Goal: Information Seeking & Learning: Learn about a topic

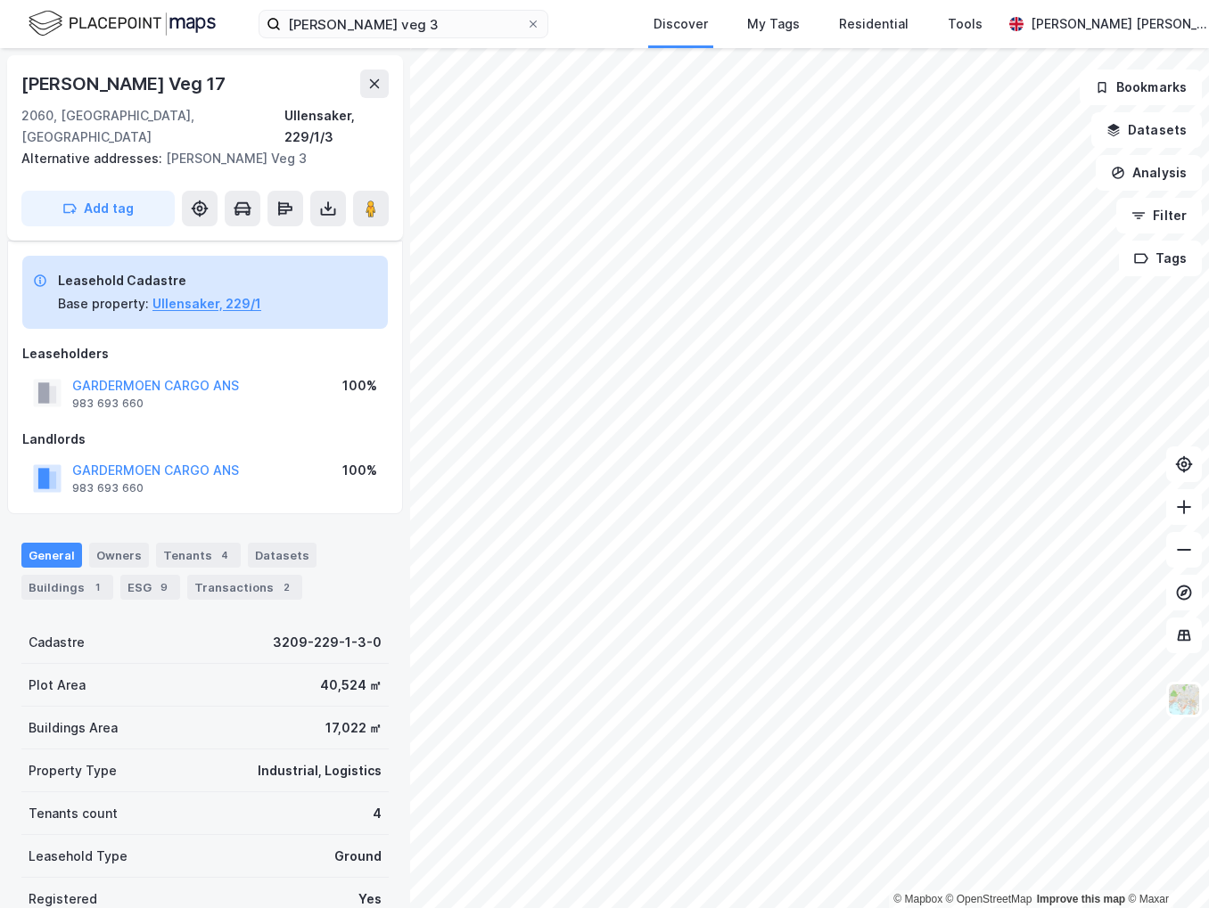
scroll to position [7, 0]
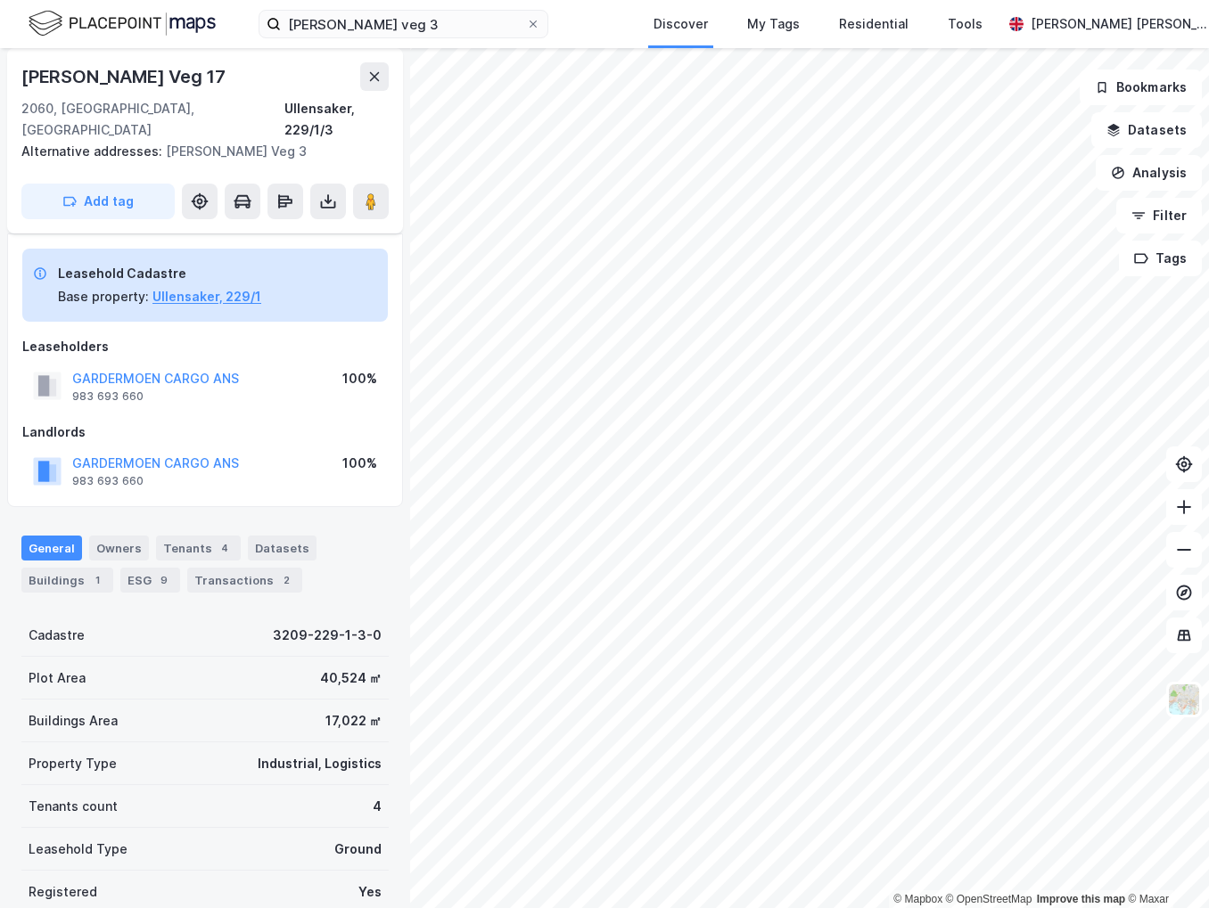
click at [170, 336] on div "Leaseholders" at bounding box center [204, 346] width 365 height 21
click at [132, 336] on div "Leaseholders" at bounding box center [204, 346] width 365 height 21
click at [164, 313] on div "Leasehold Cadastre Base property: [GEOGRAPHIC_DATA], 229/1 Leaseholders GARDERM…" at bounding box center [204, 371] width 365 height 244
click at [209, 286] on button "Ullensaker, 229/1" at bounding box center [206, 296] width 109 height 21
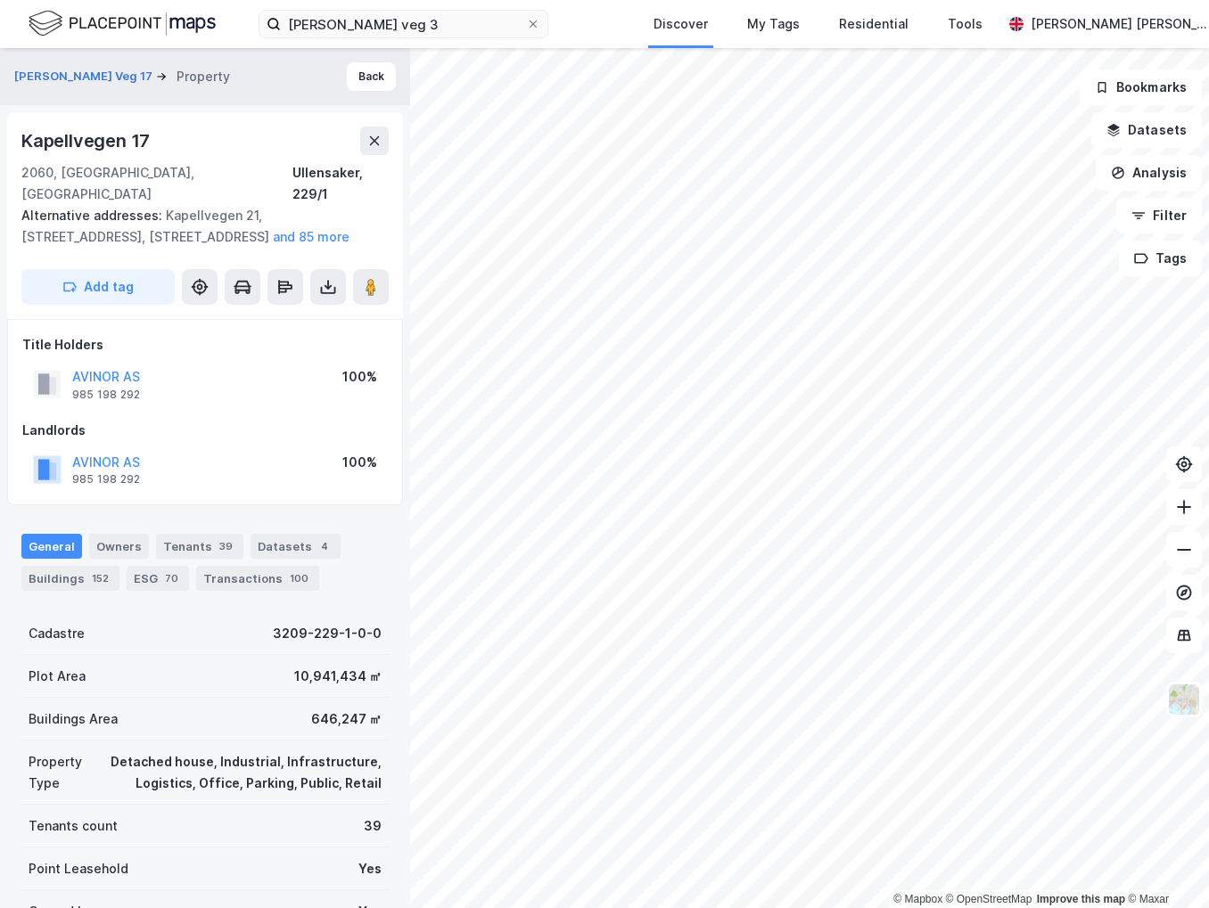
scroll to position [7, 0]
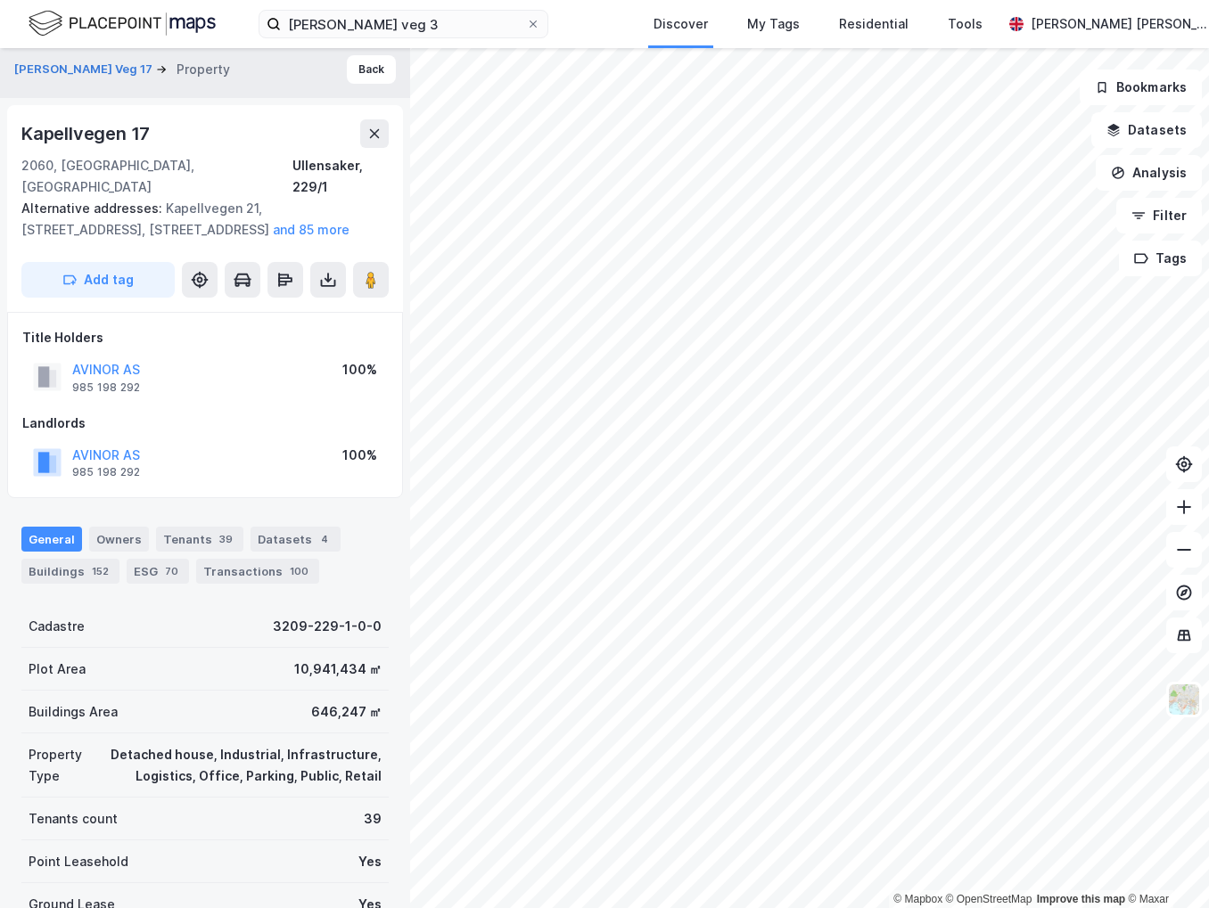
click at [219, 374] on div "AVINOR AS 985 198 292 100%" at bounding box center [204, 377] width 365 height 43
click at [177, 386] on div "Title Holders AVINOR AS 985 198 292 100% Landlords AVINOR AS 985 198 292 100%" at bounding box center [204, 405] width 365 height 157
click at [203, 388] on div "Title Holders AVINOR AS 985 198 292 100% Landlords AVINOR AS 985 198 292 100%" at bounding box center [204, 405] width 365 height 157
